Goal: Task Accomplishment & Management: Use online tool/utility

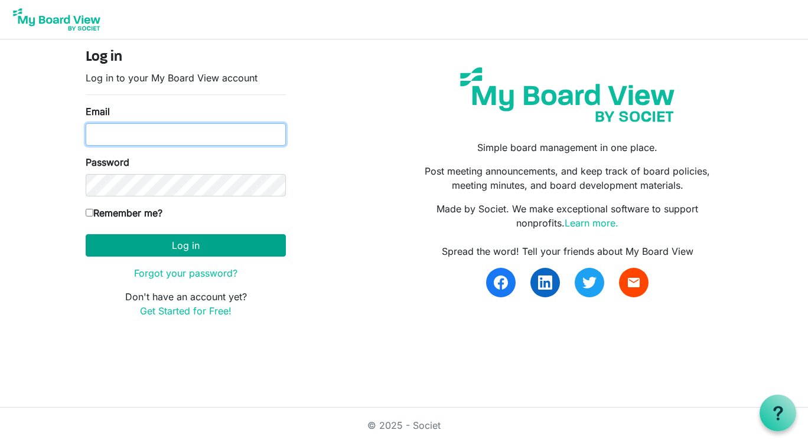
type input "thomasjt15@gmail.com"
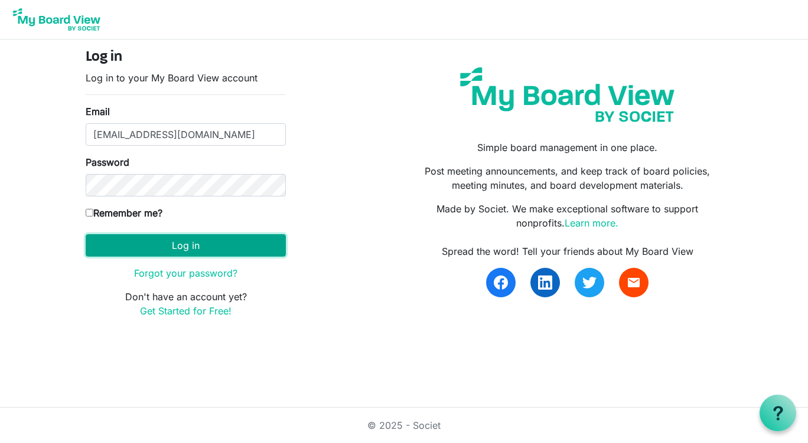
click at [211, 242] on button "Log in" at bounding box center [186, 245] width 200 height 22
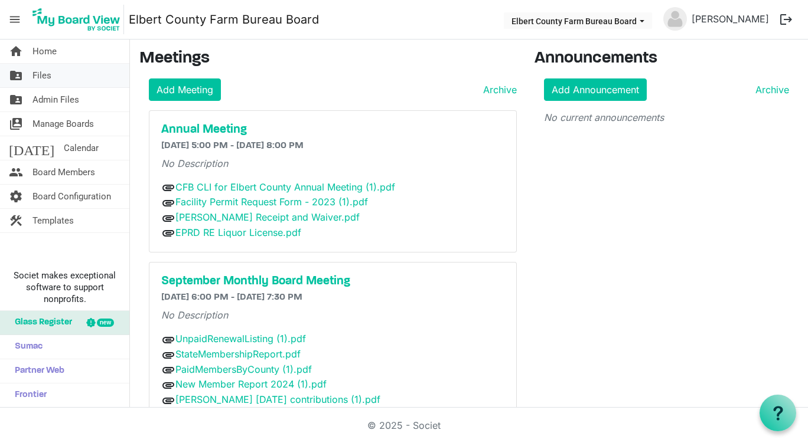
click at [58, 74] on link "folder_shared Files" at bounding box center [64, 76] width 129 height 24
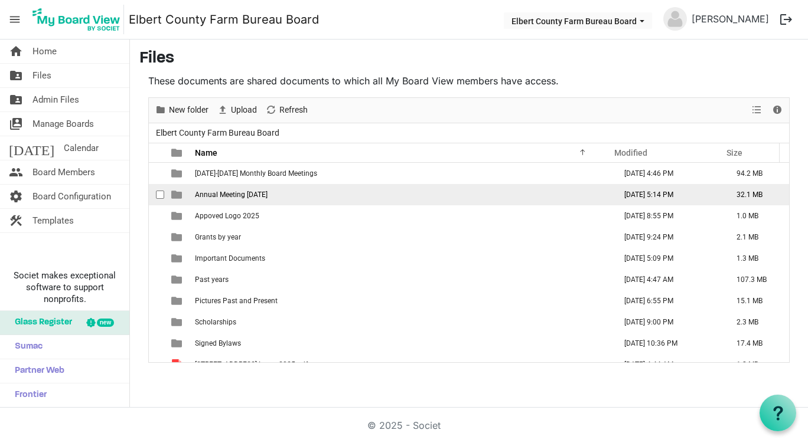
click at [268, 193] on span "Annual Meeting [DATE]" at bounding box center [231, 195] width 73 height 8
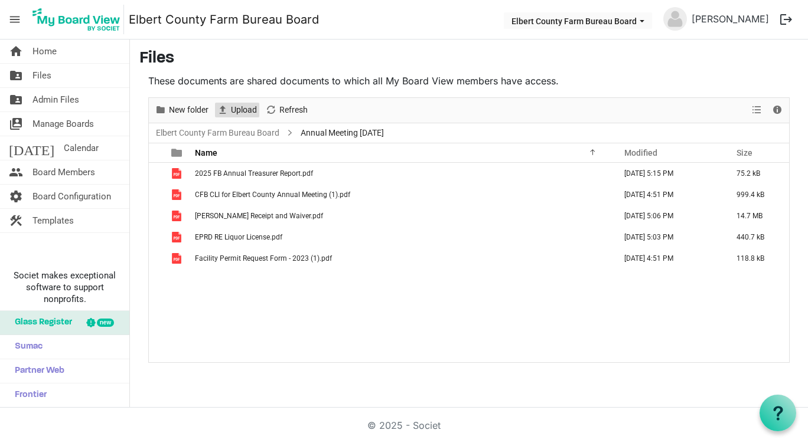
click at [236, 110] on span "Upload" at bounding box center [244, 110] width 28 height 15
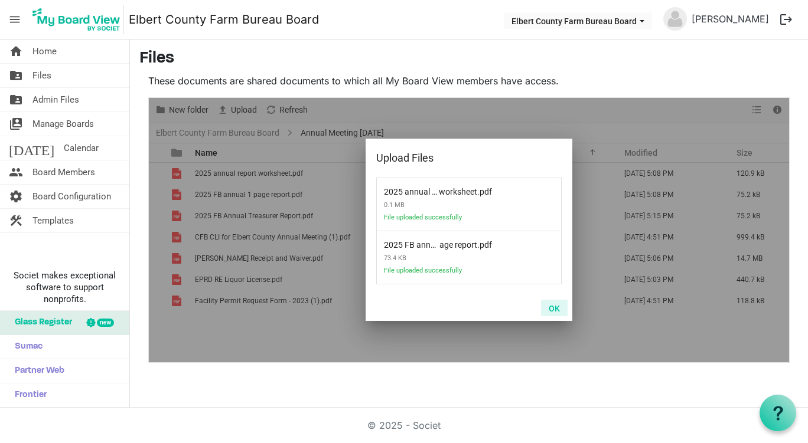
click at [553, 306] on button "OK" at bounding box center [554, 308] width 27 height 17
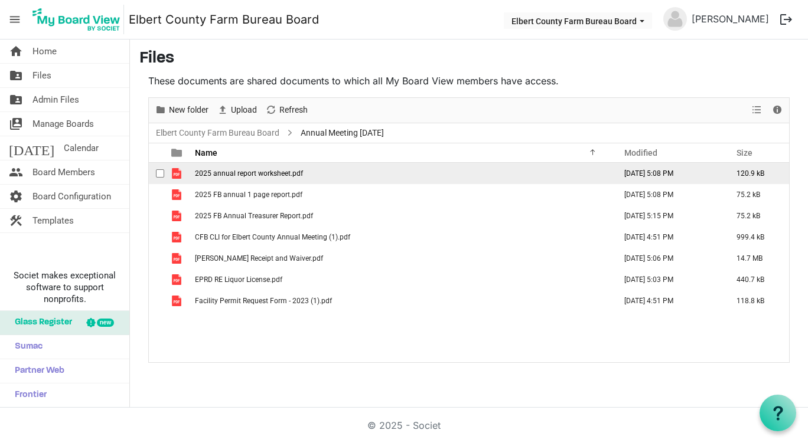
click at [255, 174] on span "2025 annual report worksheet.pdf" at bounding box center [249, 173] width 108 height 8
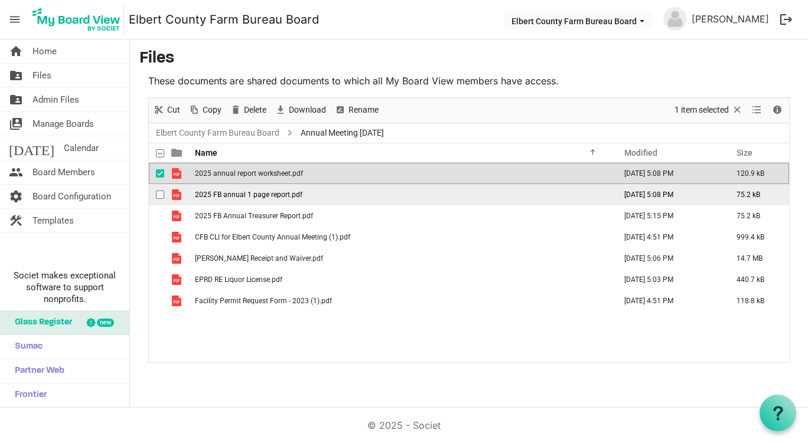
click at [282, 194] on span "2025 FB annual 1 page report.pdf" at bounding box center [248, 195] width 107 height 8
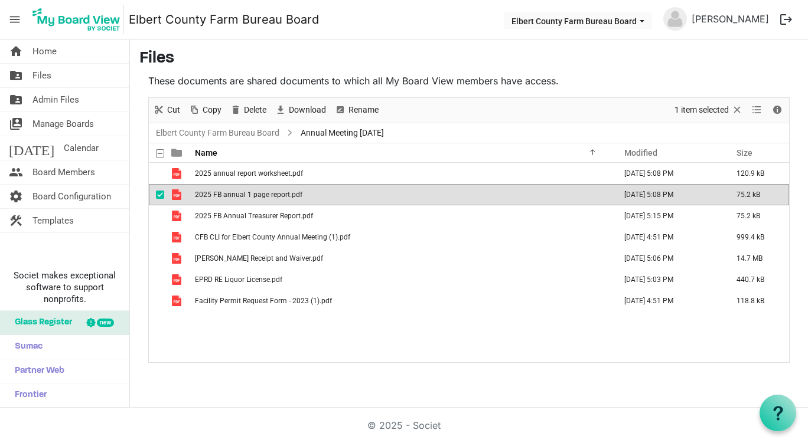
click at [267, 196] on span "2025 FB annual 1 page report.pdf" at bounding box center [248, 195] width 107 height 8
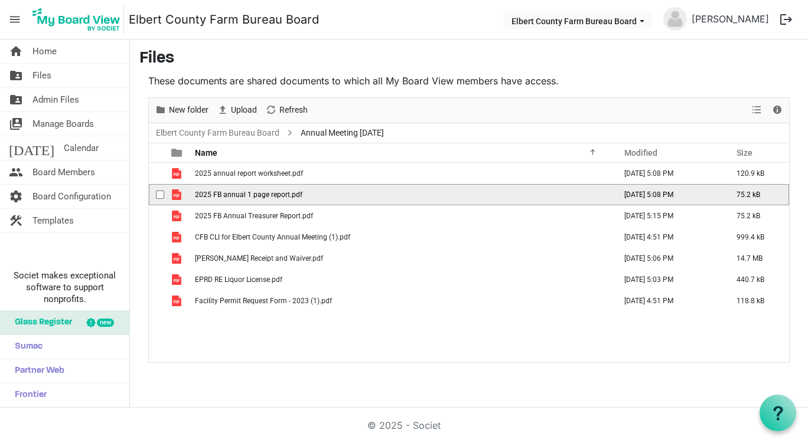
click at [267, 196] on span "2025 FB annual 1 page report.pdf" at bounding box center [248, 195] width 107 height 8
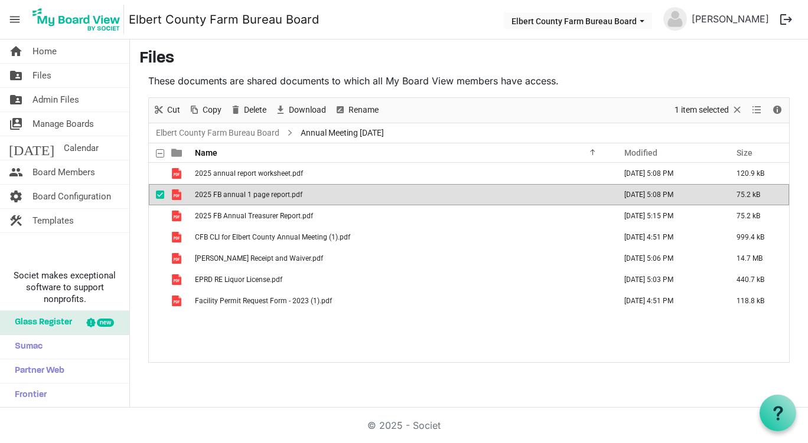
click at [788, 16] on button "logout" at bounding box center [786, 19] width 25 height 25
